Goal: Task Accomplishment & Management: Use online tool/utility

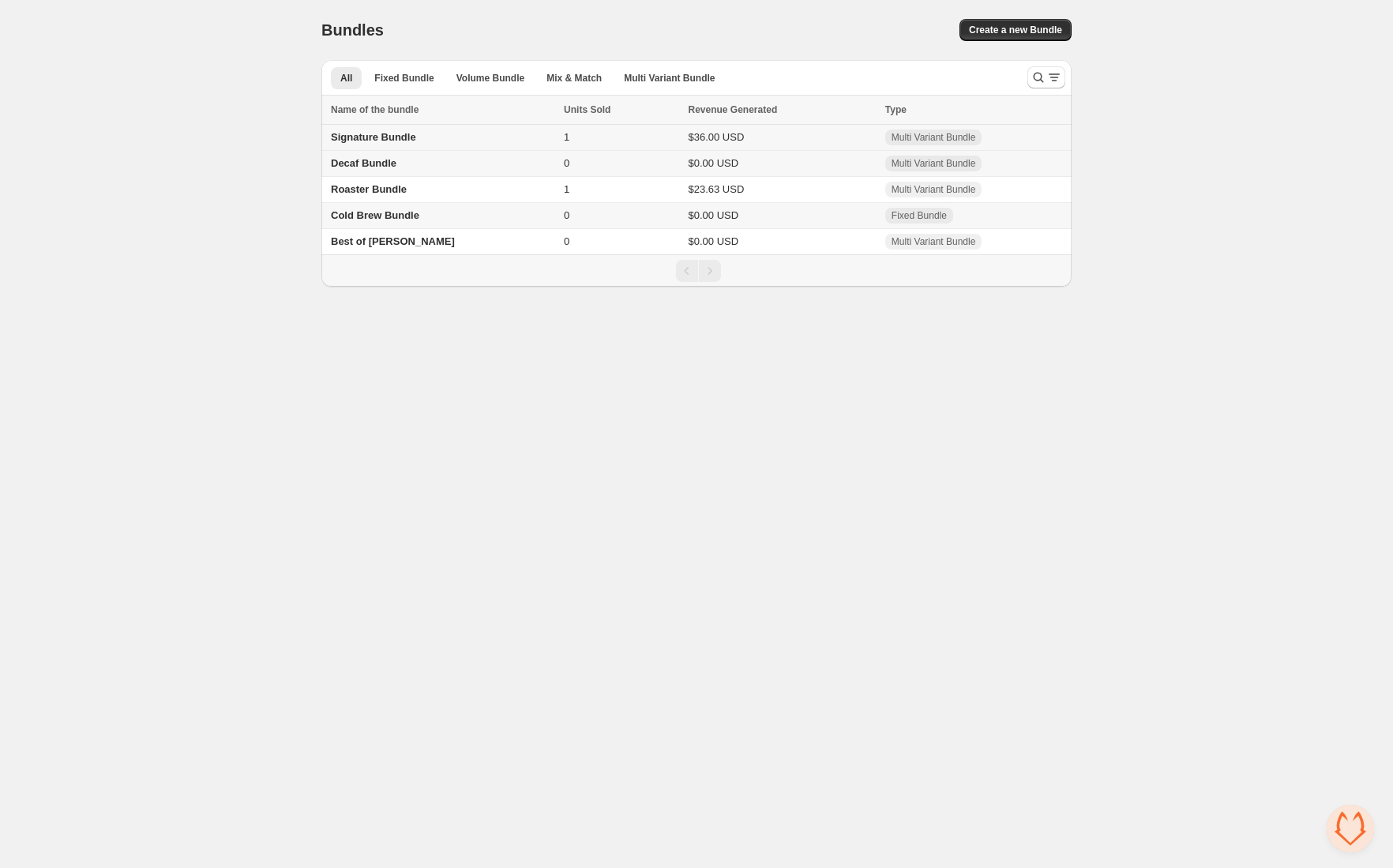
click at [388, 133] on span "Signature Bundle" at bounding box center [373, 137] width 85 height 12
click at [986, 34] on span "Create a new Bundle" at bounding box center [1016, 30] width 93 height 13
click at [386, 136] on span "Signature Bundle" at bounding box center [373, 137] width 85 height 12
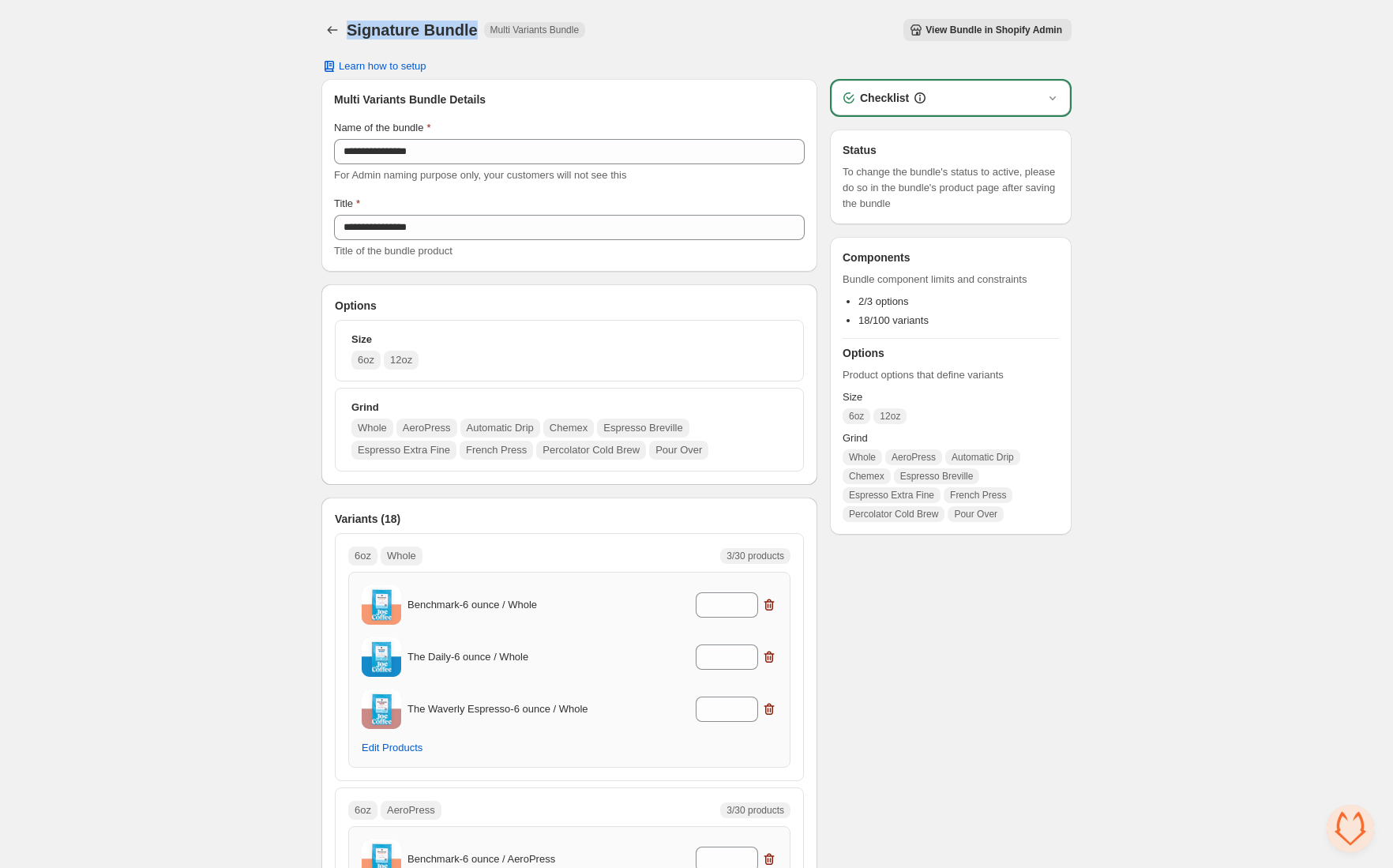
drag, startPoint x: 475, startPoint y: 30, endPoint x: 346, endPoint y: 35, distance: 129.1
click at [347, 35] on div "Signature Bundle Multi Variants Bundle" at bounding box center [466, 30] width 238 height 22
copy h1 "Signature Bundle"
click at [1004, 30] on span "View Bundle in Shopify Admin" at bounding box center [993, 30] width 136 height 13
